Goal: Information Seeking & Learning: Understand process/instructions

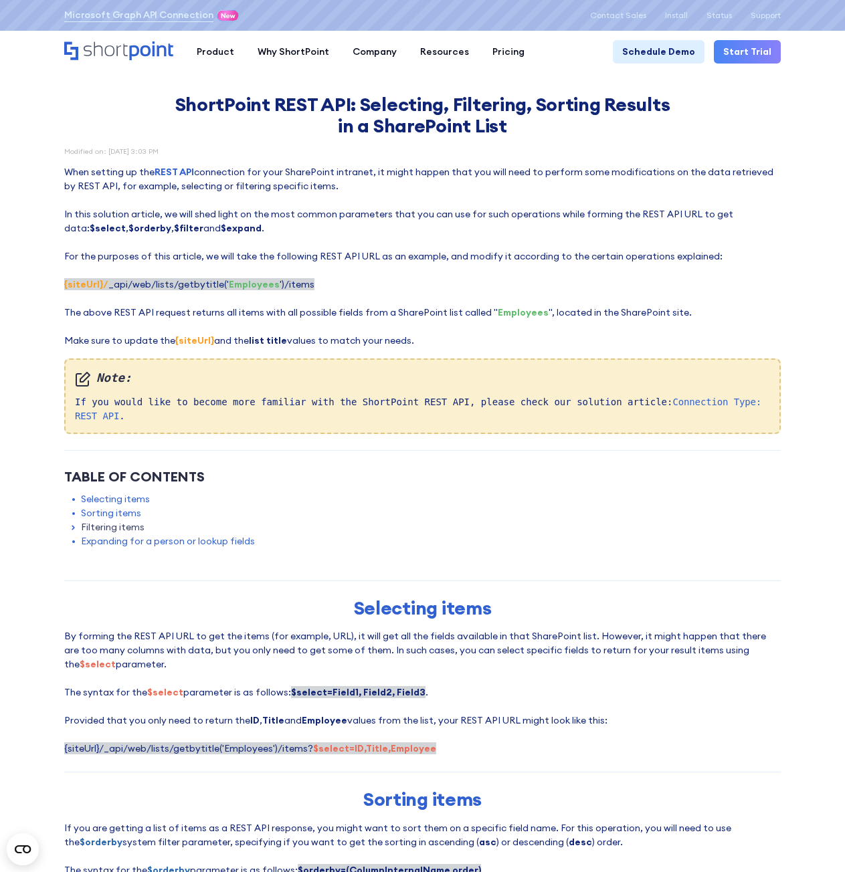
drag, startPoint x: 549, startPoint y: 339, endPoint x: 233, endPoint y: 666, distance: 454.2
click at [549, 339] on p "When setting up the REST API connection for your SharePoint intranet, it might …" at bounding box center [422, 256] width 717 height 183
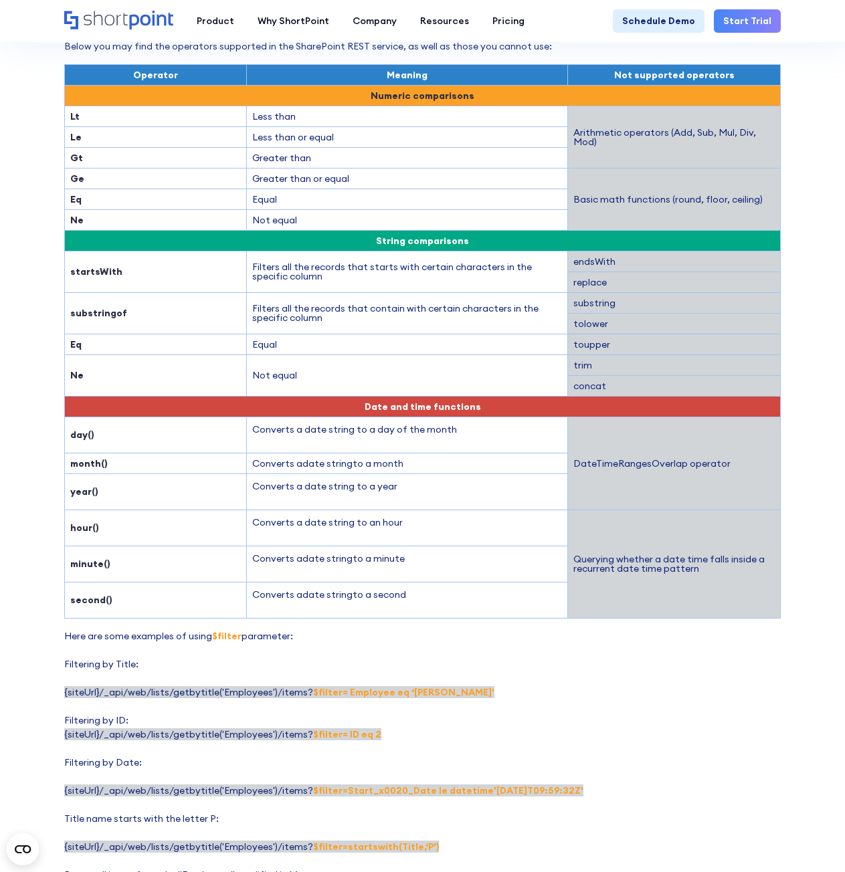
scroll to position [1204, 0]
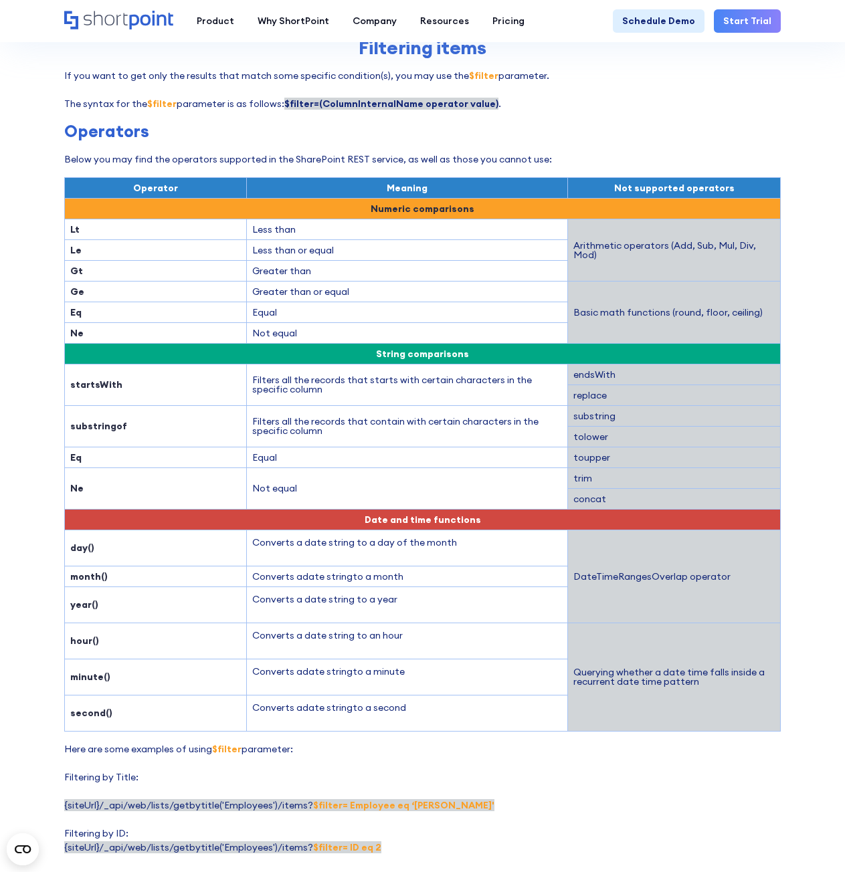
click at [123, 413] on td "substringof" at bounding box center [156, 425] width 182 height 41
click at [120, 420] on strong "substringof" at bounding box center [98, 426] width 57 height 12
click at [72, 420] on strong "substringof" at bounding box center [98, 426] width 57 height 12
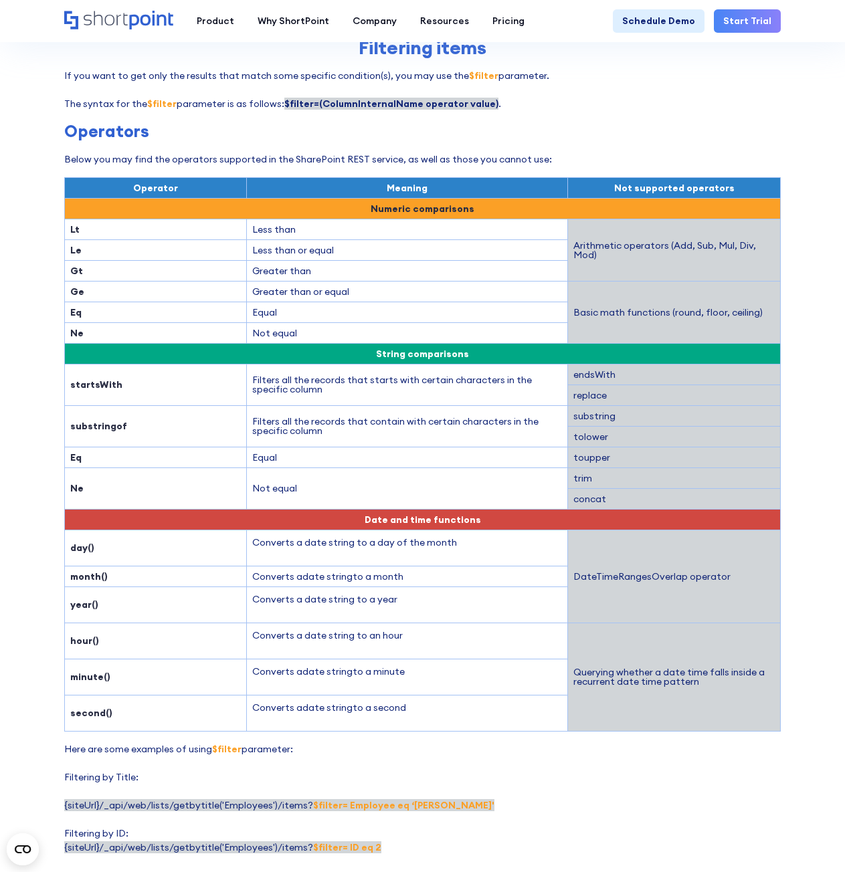
click at [85, 420] on strong "substringof" at bounding box center [98, 426] width 57 height 12
copy strong "substringof"
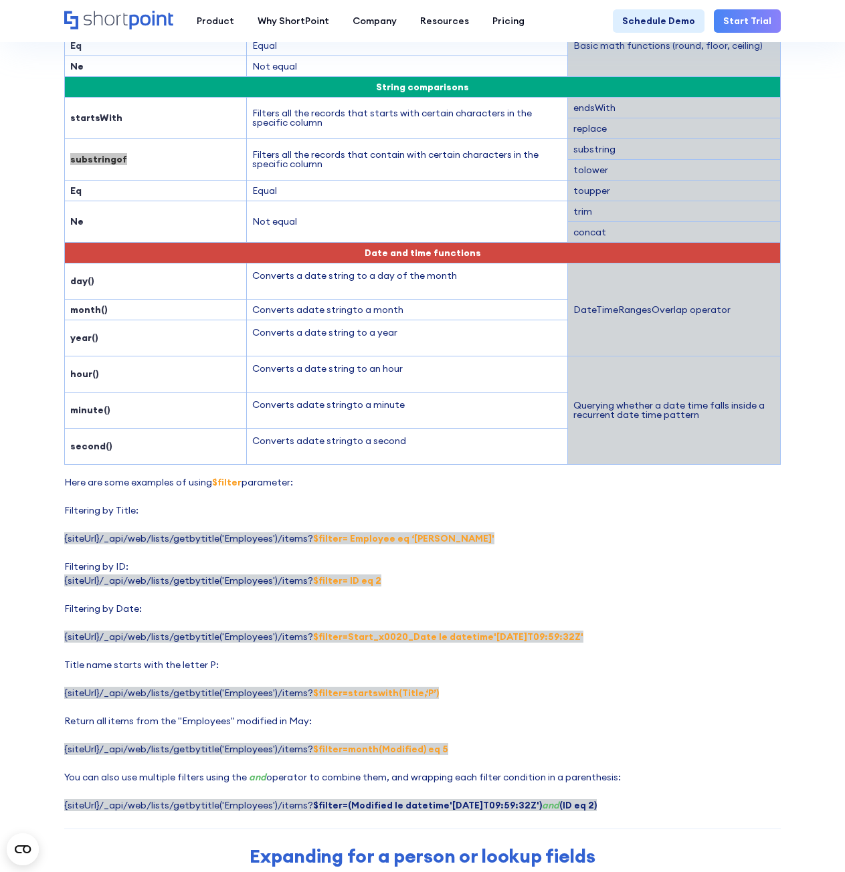
scroll to position [1405, 0]
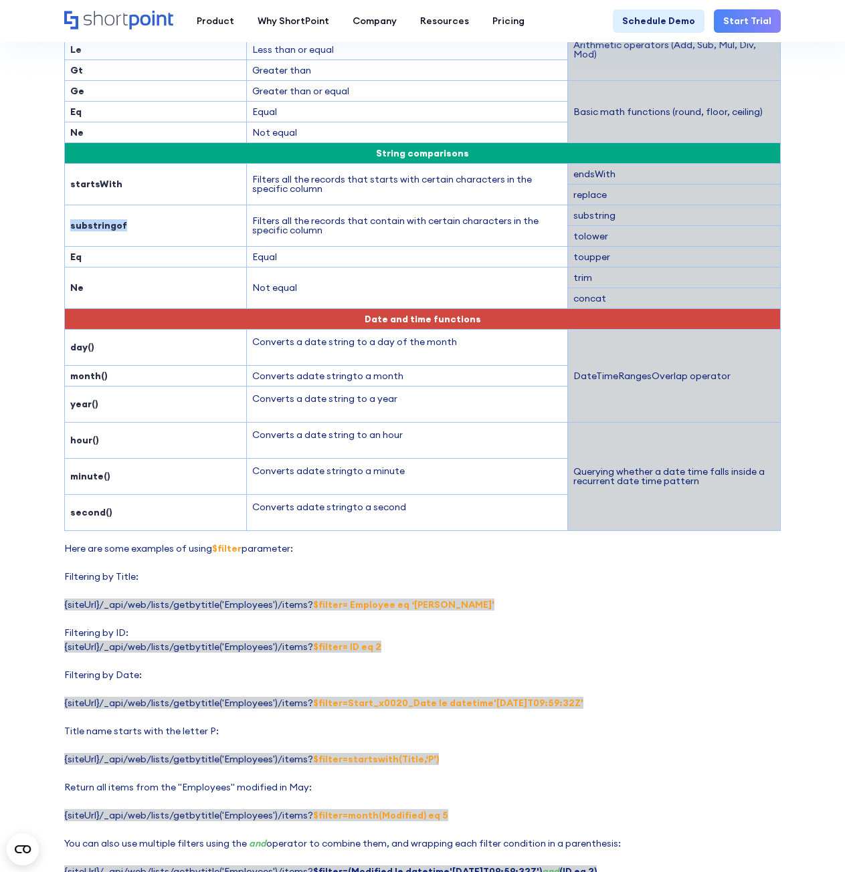
click at [80, 219] on strong "substringof" at bounding box center [98, 225] width 57 height 12
